Goal: Go to known website: Access a specific website the user already knows

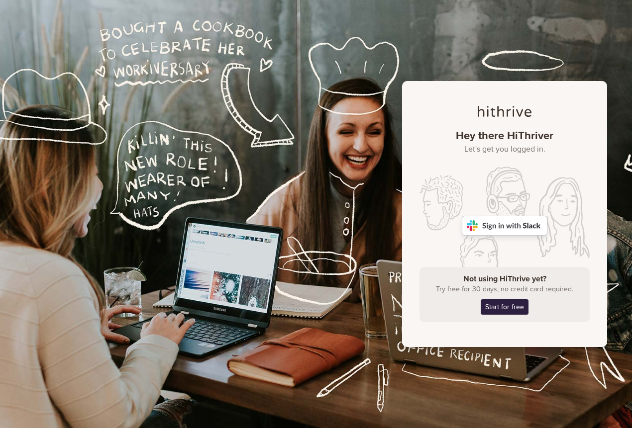
click at [500, 221] on img at bounding box center [505, 226] width 86 height 20
